Goal: Obtain resource: Download file/media

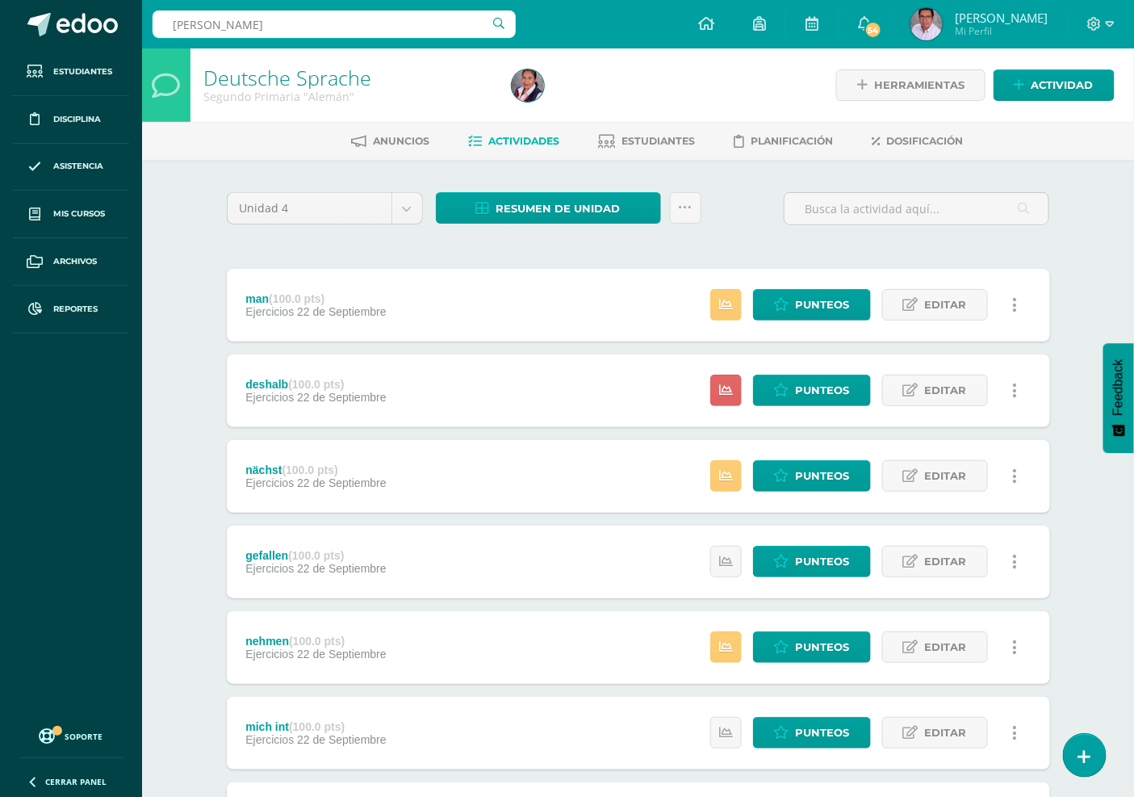
type input "[PERSON_NAME]"
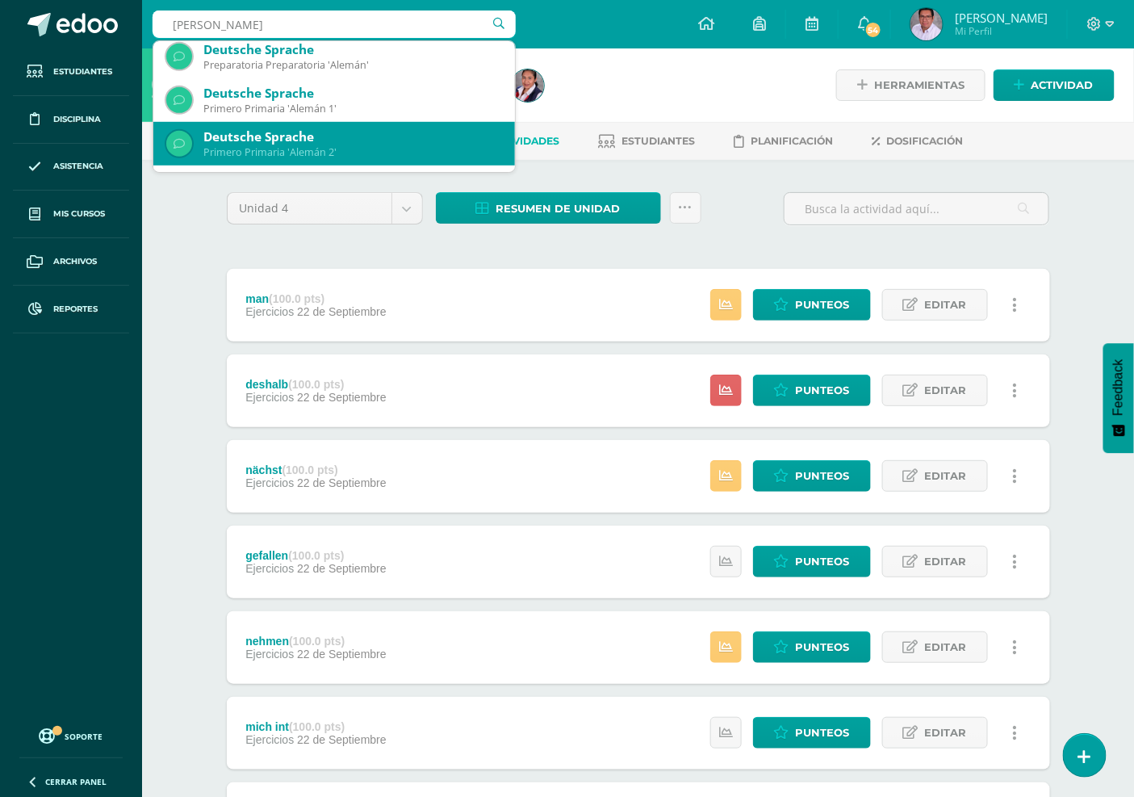
scroll to position [269, 0]
click at [331, 140] on div "Deutsche Sprache" at bounding box center [352, 136] width 299 height 17
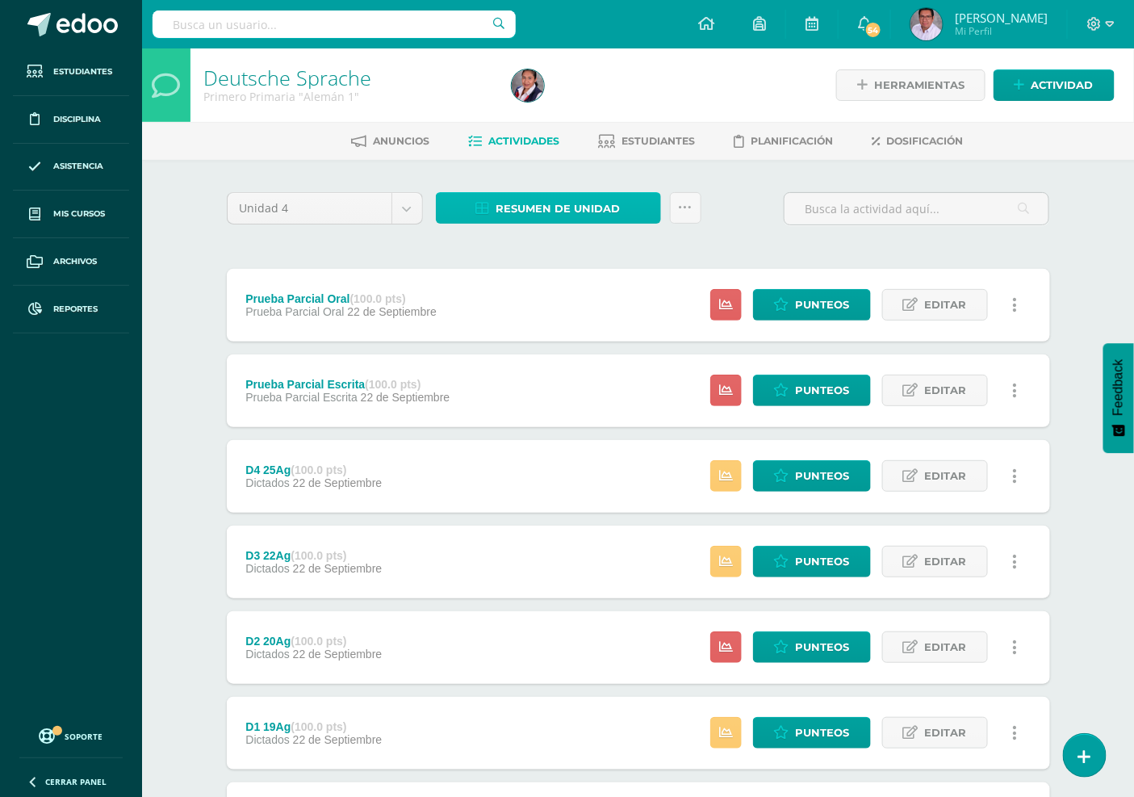
click at [584, 207] on span "Resumen de unidad" at bounding box center [559, 209] width 124 height 30
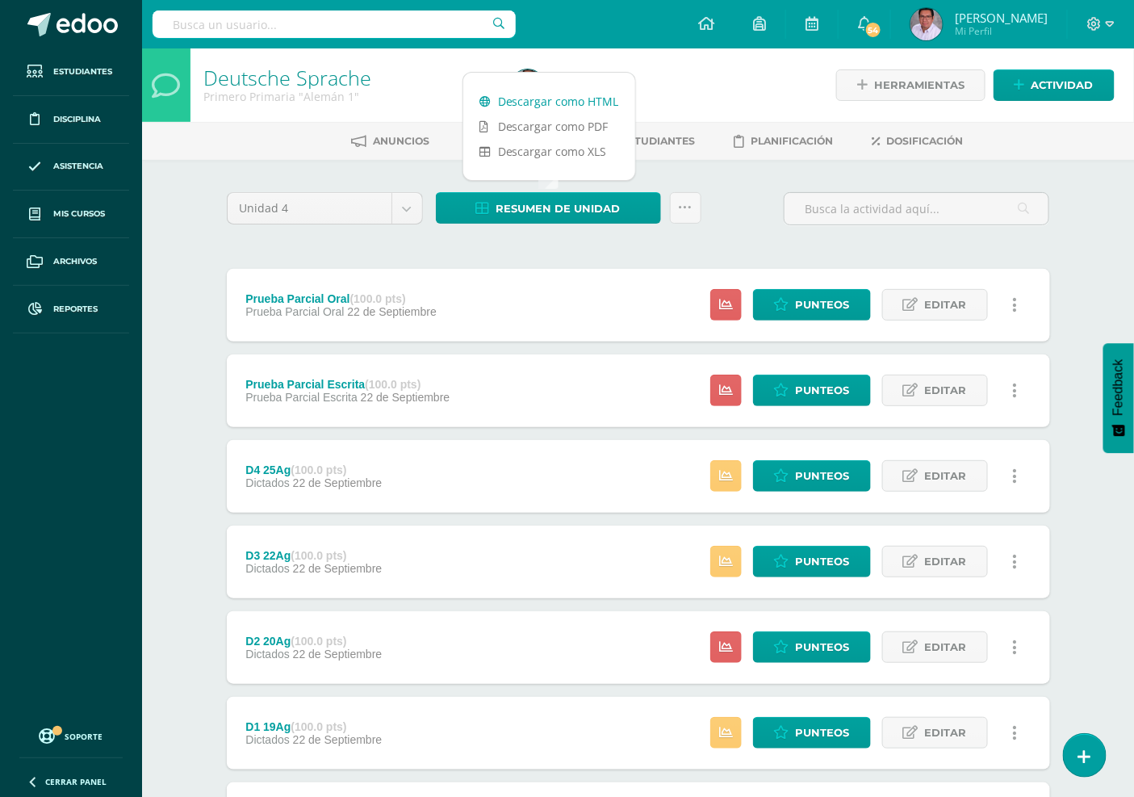
click at [565, 99] on link "Descargar como HTML" at bounding box center [549, 101] width 172 height 25
click at [362, 27] on input "text" at bounding box center [334, 23] width 363 height 27
click at [610, 36] on div "Configuración Cerrar sesión Carlos Antonio Mi Perfil 54 54 Avisos 989 avisos si…" at bounding box center [638, 24] width 992 height 48
